Goal: Transaction & Acquisition: Purchase product/service

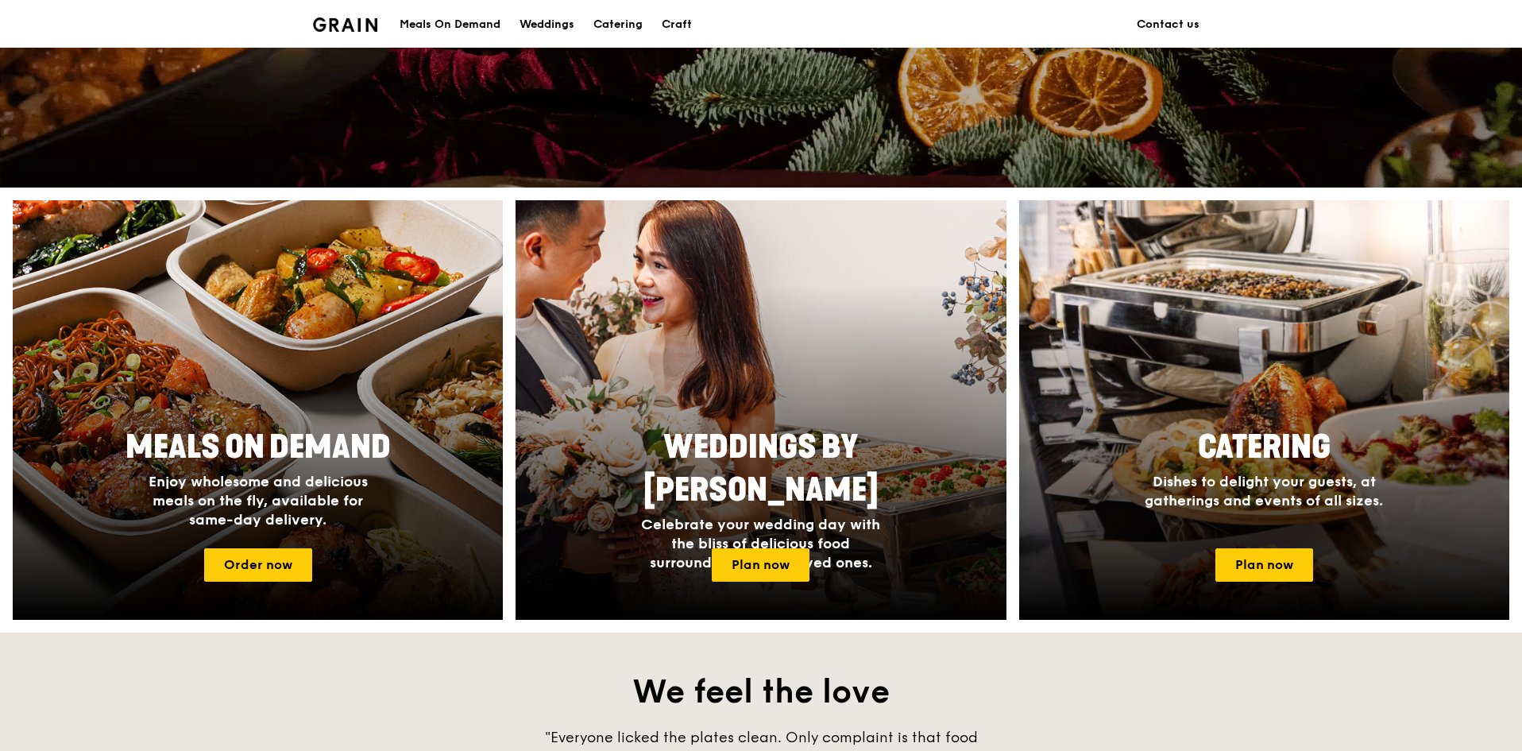
scroll to position [477, 0]
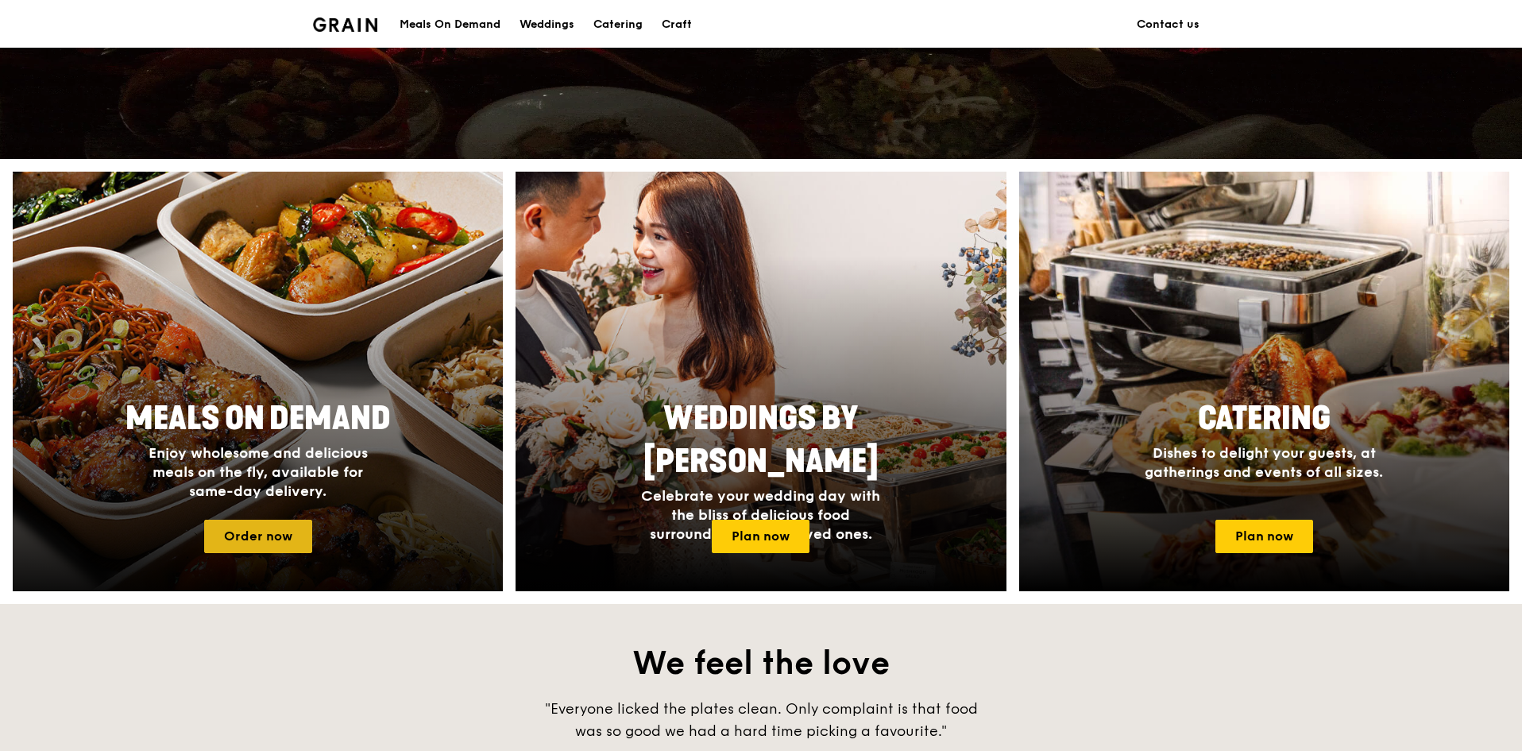
click at [282, 538] on link "Order now" at bounding box center [258, 536] width 108 height 33
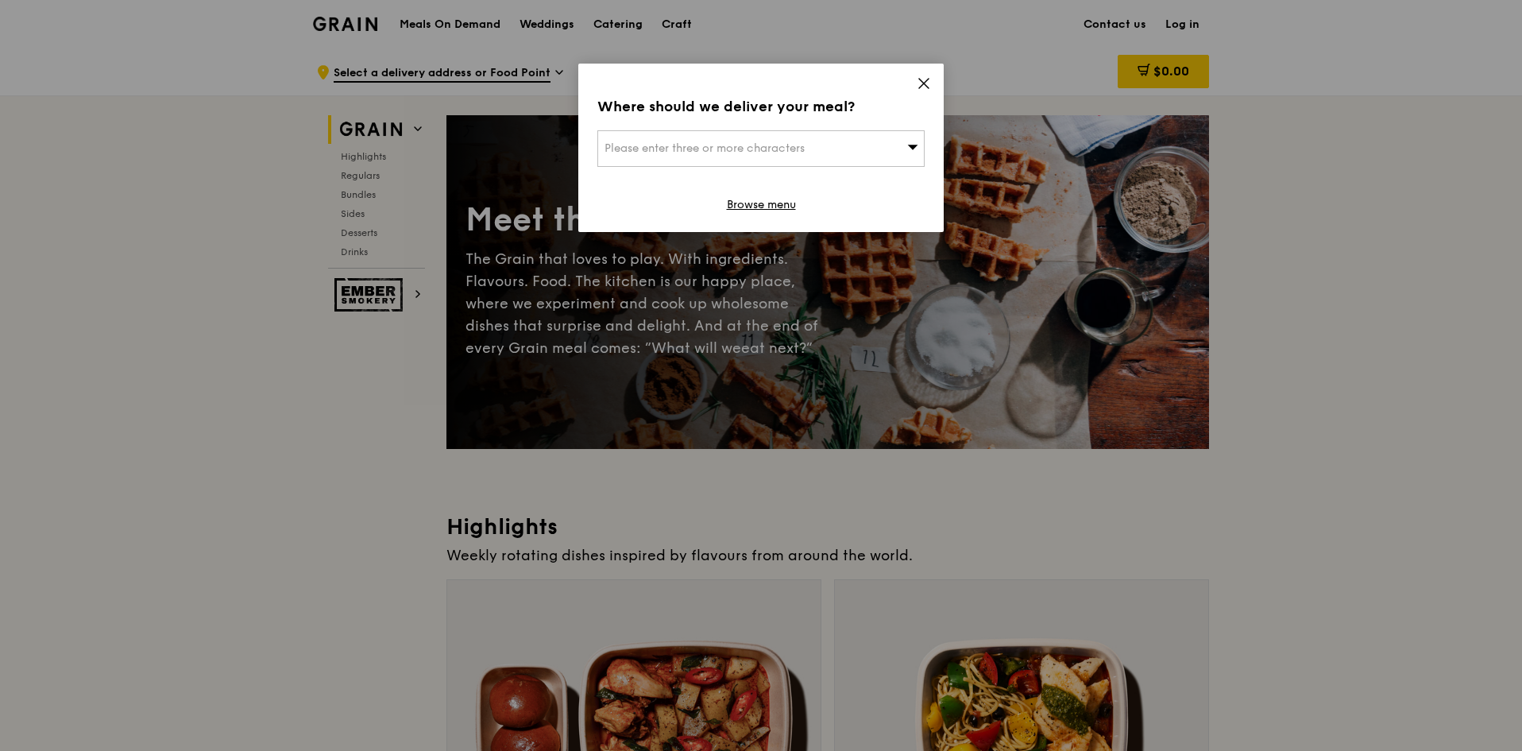
click at [866, 153] on div "Please enter three or more characters" at bounding box center [761, 148] width 327 height 37
click at [702, 144] on input "search" at bounding box center [761, 148] width 326 height 35
paste input "387380"
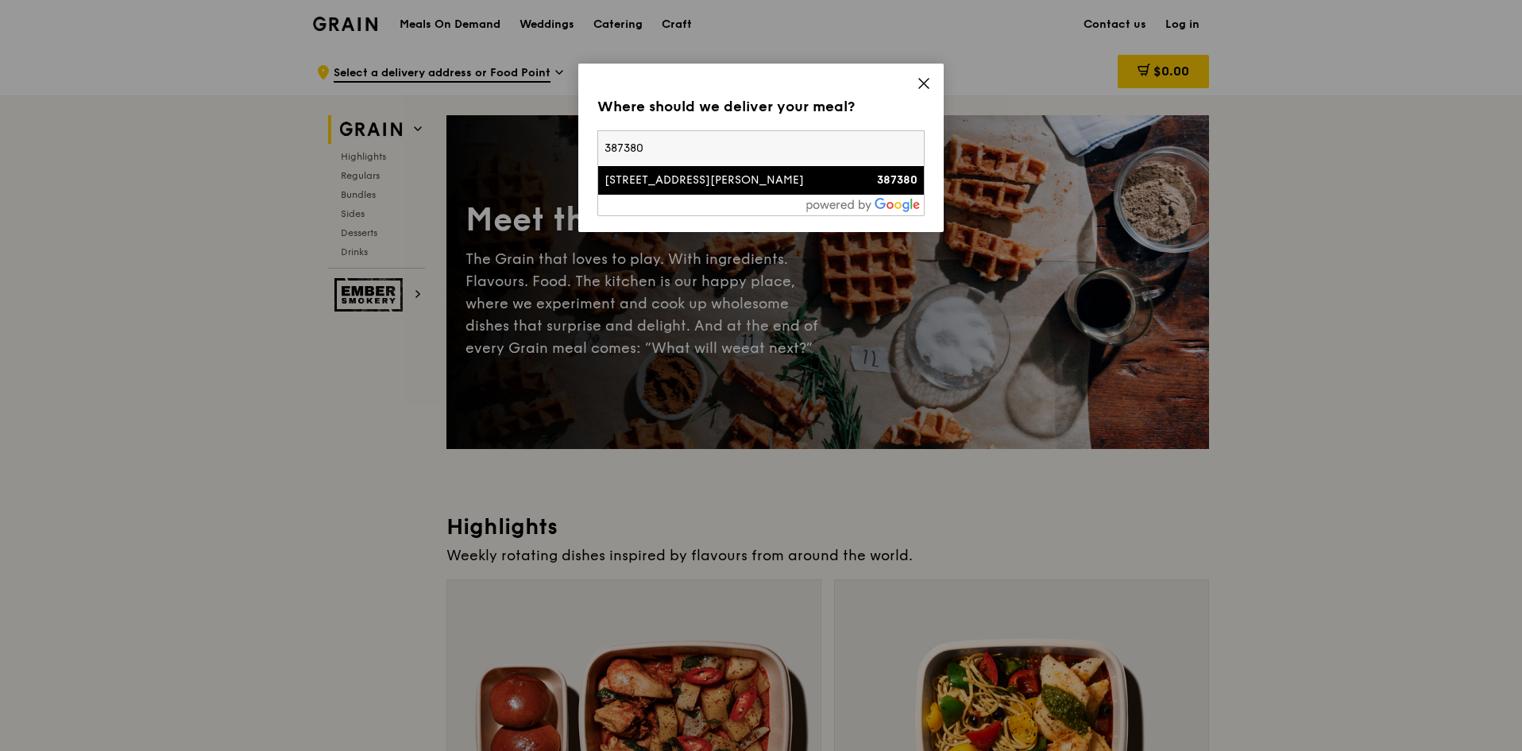
type input "387380"
click at [837, 185] on div "[STREET_ADDRESS][PERSON_NAME]" at bounding box center [722, 180] width 235 height 16
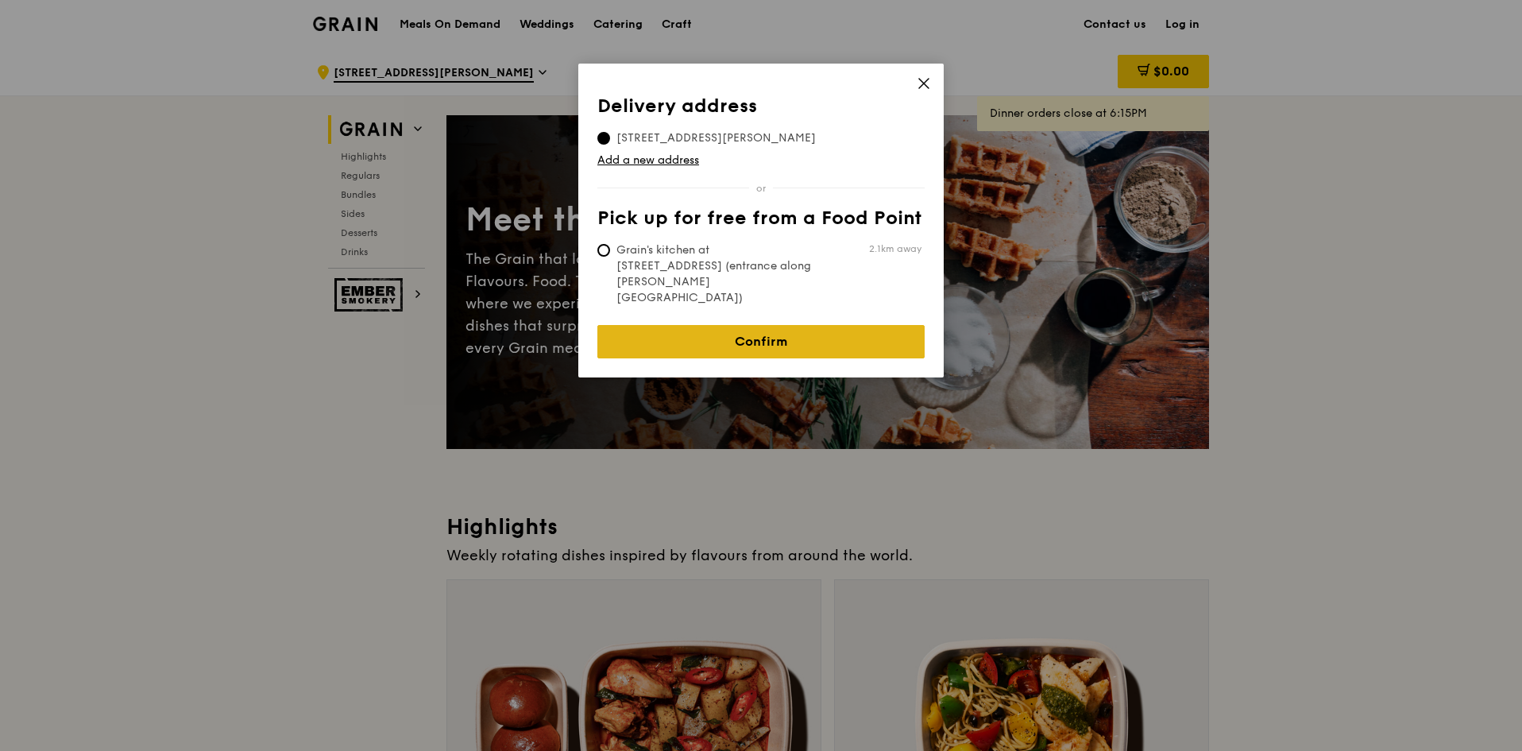
click at [798, 325] on link "Confirm" at bounding box center [761, 341] width 327 height 33
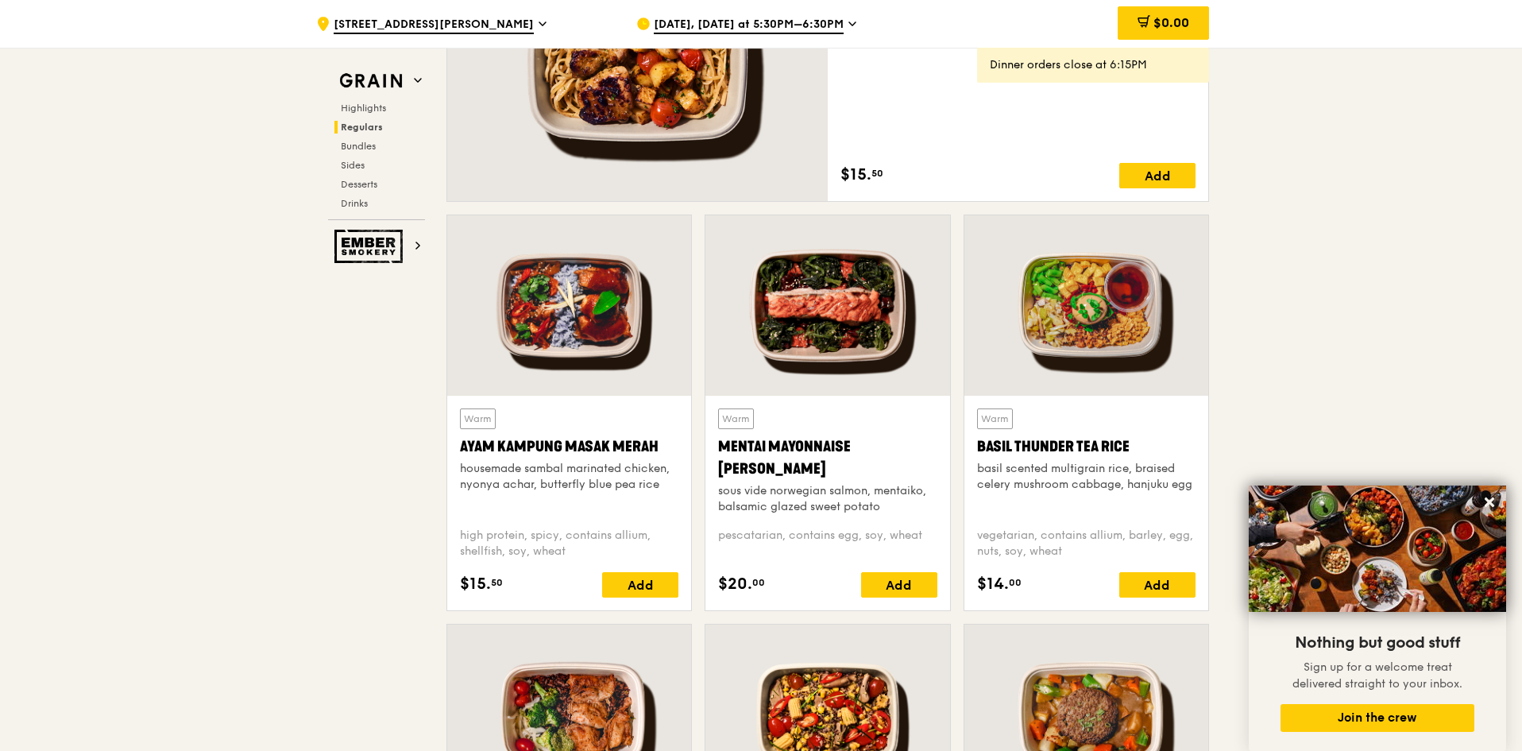
scroll to position [1271, 0]
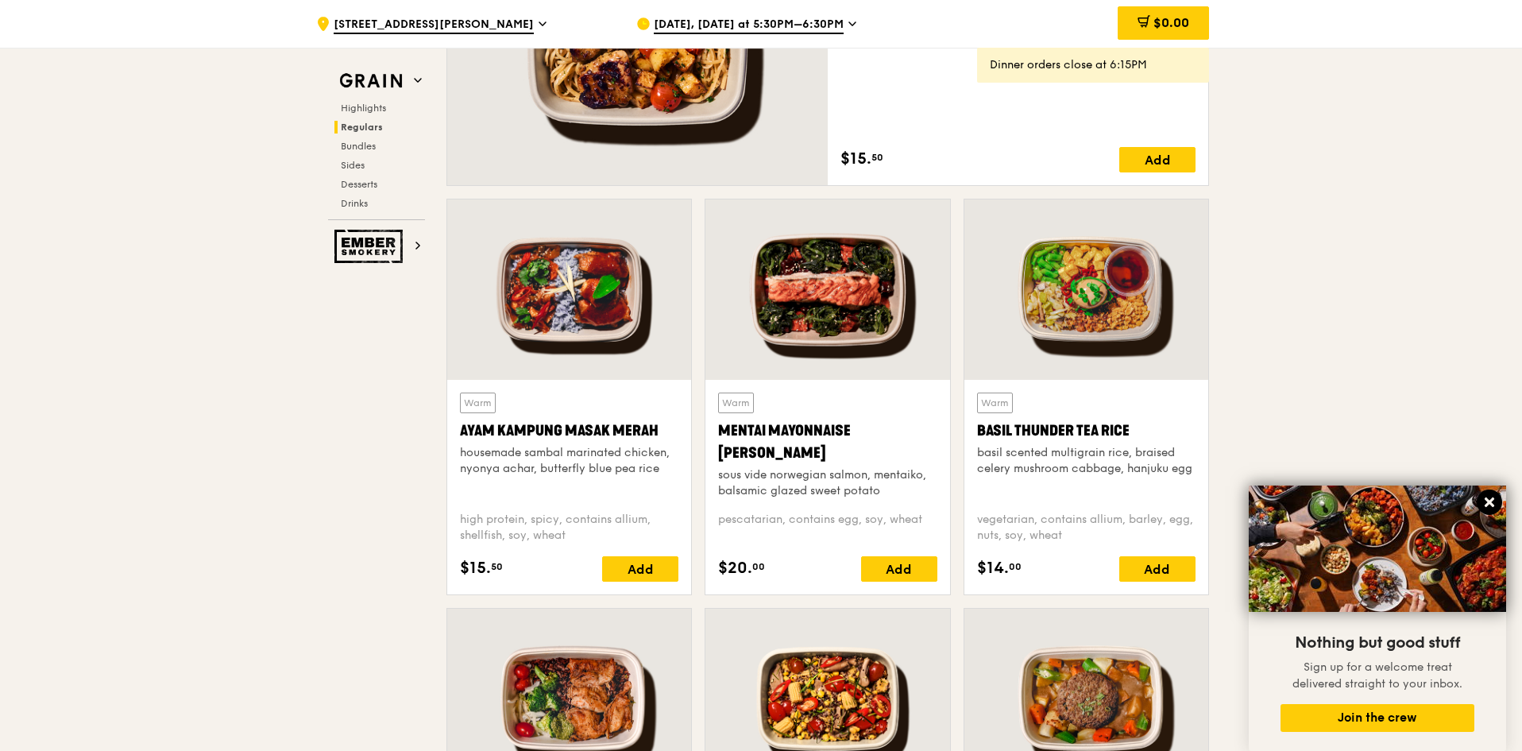
click at [1483, 501] on icon at bounding box center [1490, 502] width 14 height 14
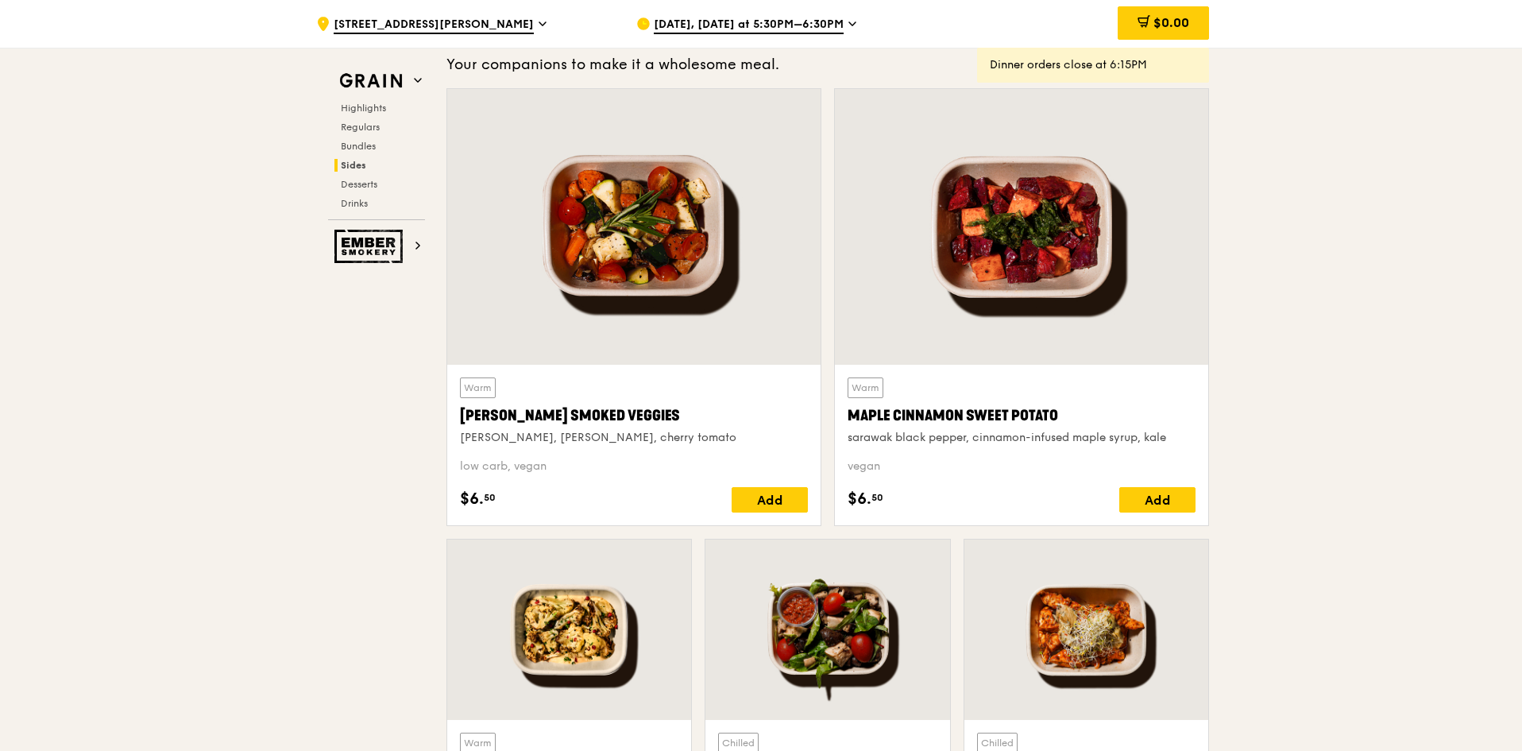
scroll to position [4291, 0]
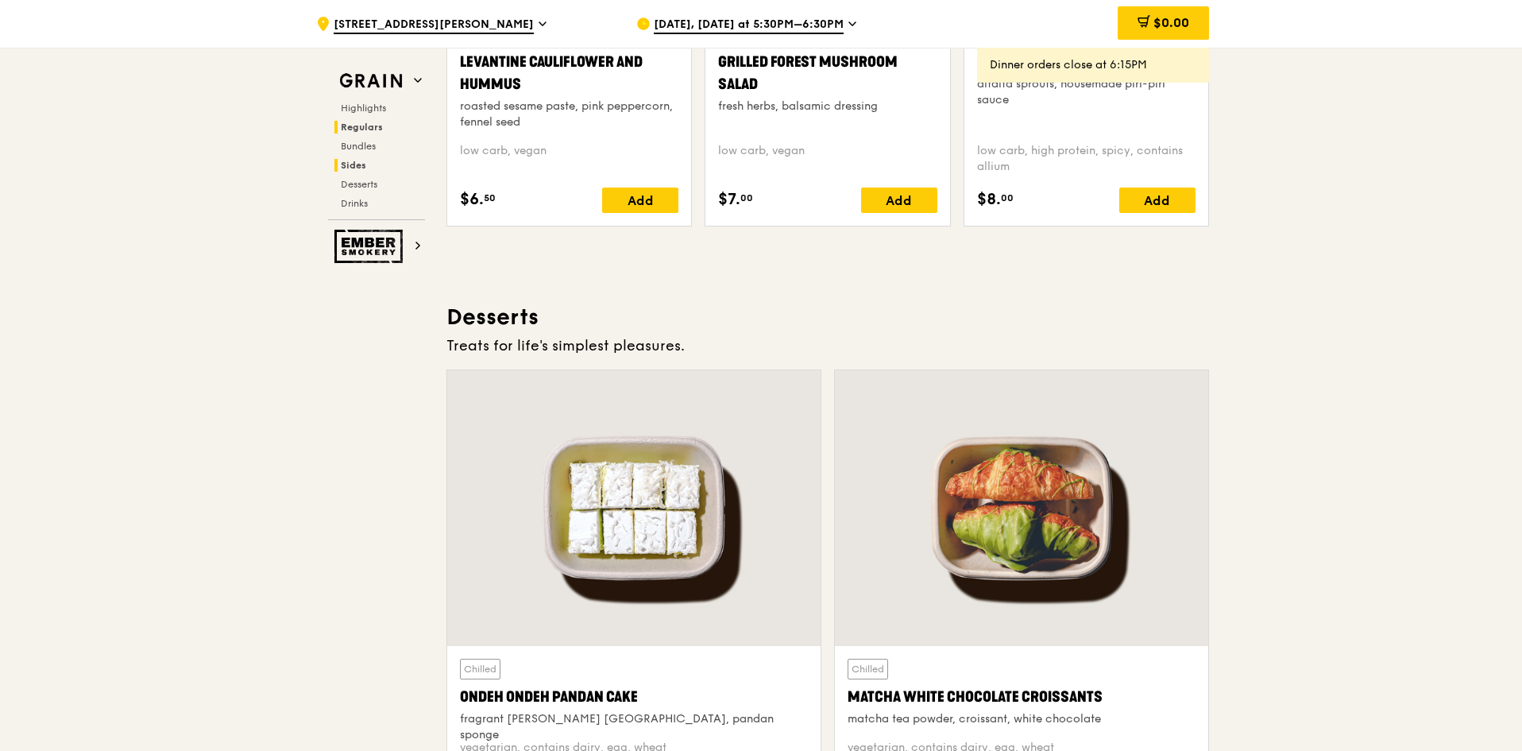
click at [380, 130] on span "Regulars" at bounding box center [362, 127] width 42 height 11
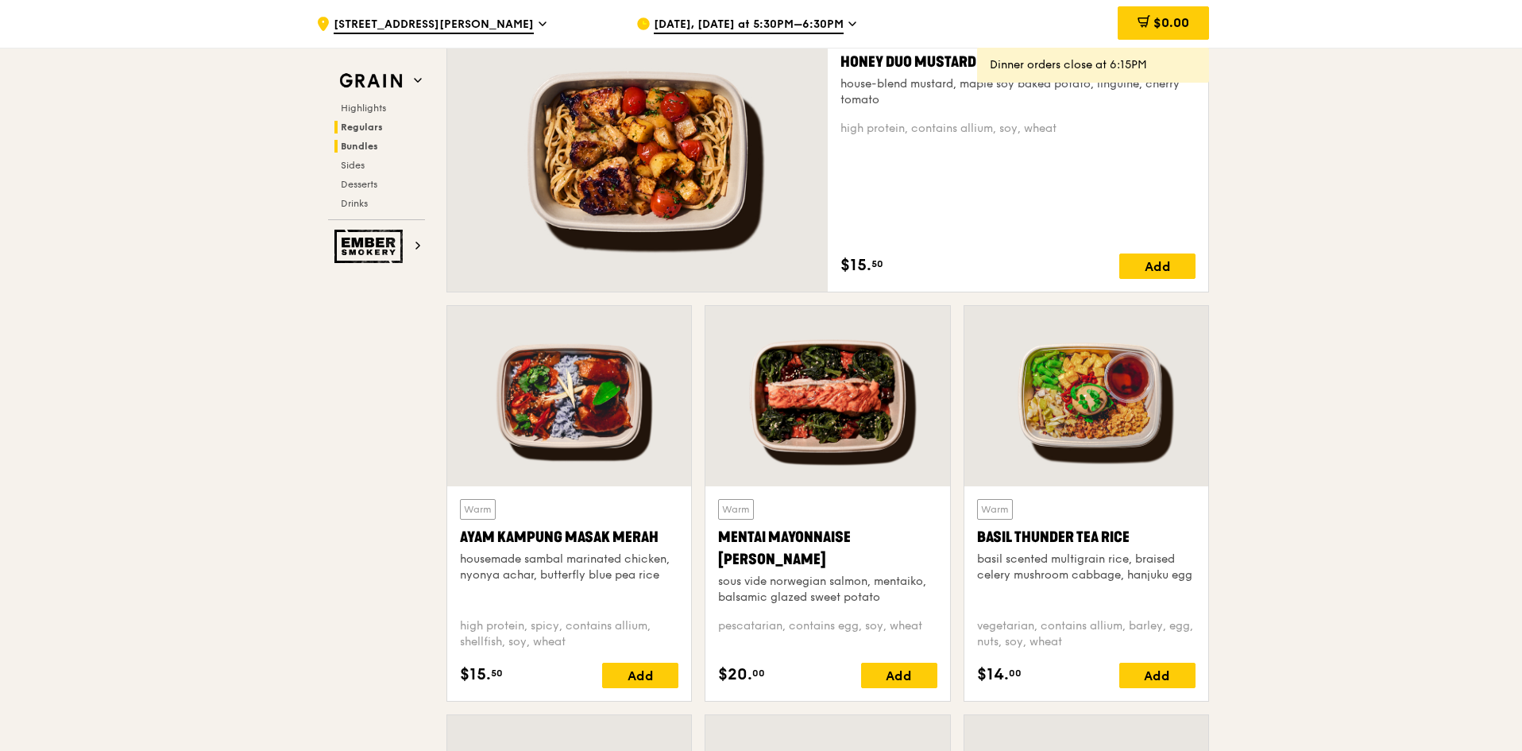
scroll to position [1045, 0]
